Goal: Understand process/instructions

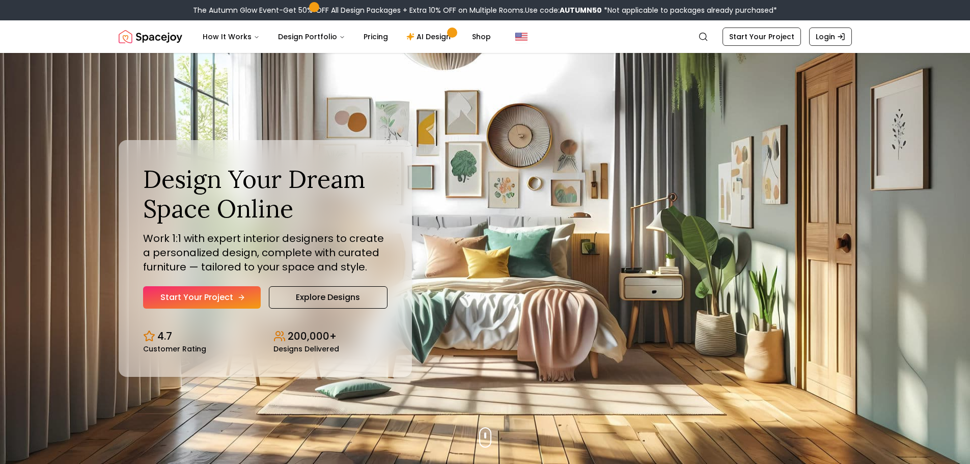
click at [205, 297] on link "Start Your Project" at bounding box center [202, 297] width 118 height 22
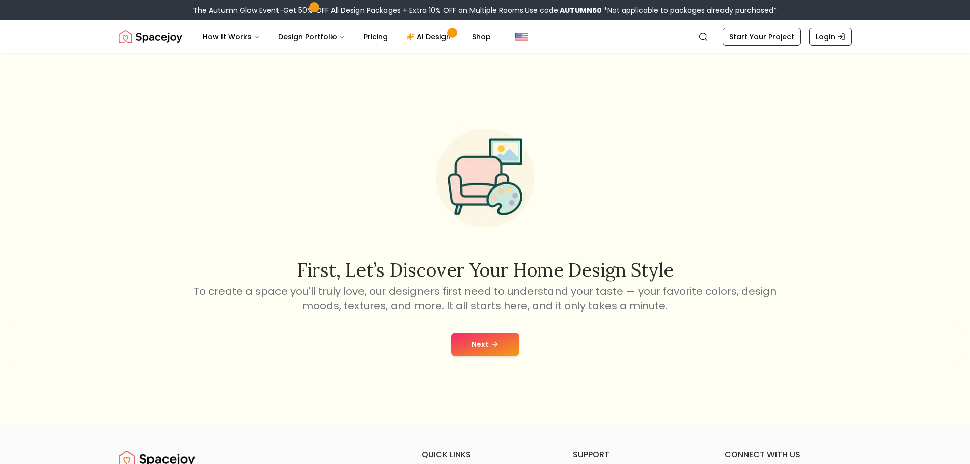
click at [496, 341] on icon at bounding box center [495, 344] width 8 height 8
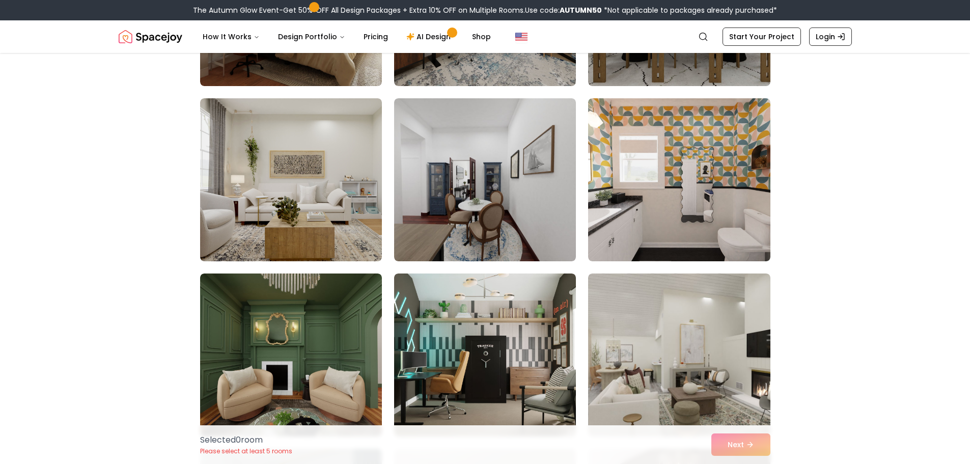
scroll to position [3106, 0]
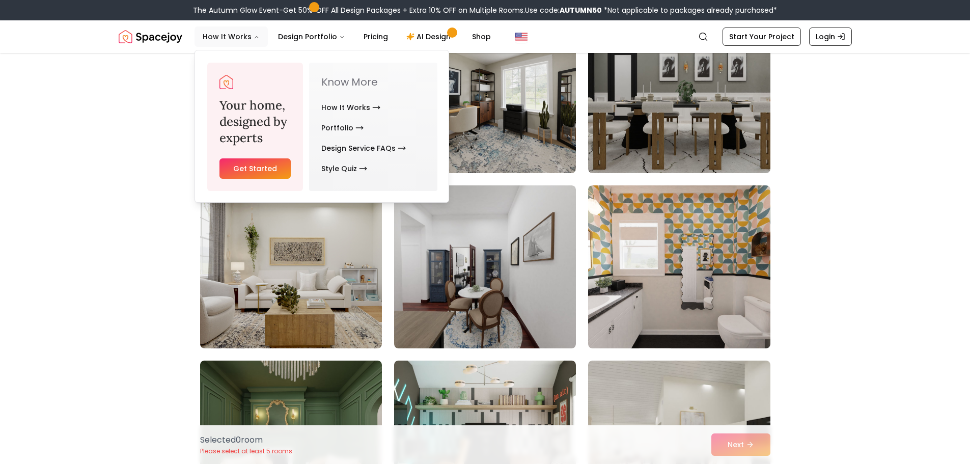
click at [241, 36] on button "How It Works" at bounding box center [231, 36] width 73 height 20
